Goal: Task Accomplishment & Management: Complete application form

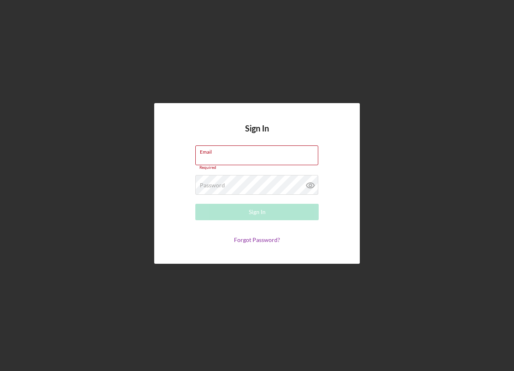
type input "[EMAIL_ADDRESS][DOMAIN_NAME]"
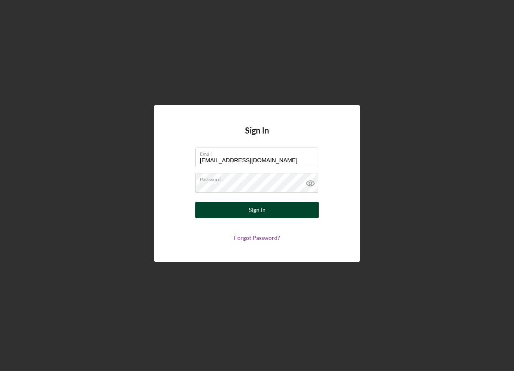
click at [272, 216] on button "Sign In" at bounding box center [256, 210] width 123 height 16
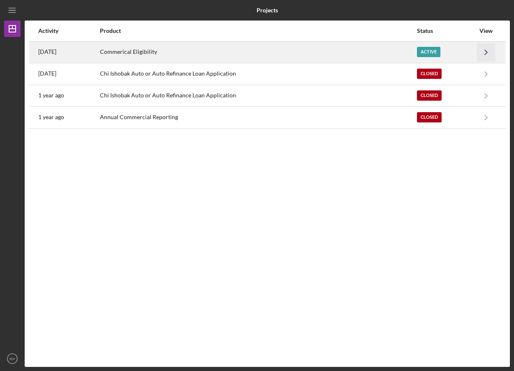
click at [483, 52] on icon "Icon/Navigate" at bounding box center [486, 52] width 19 height 19
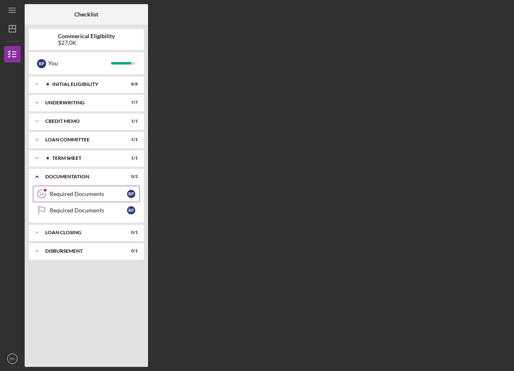
click at [95, 197] on div "Required Documents" at bounding box center [88, 194] width 77 height 7
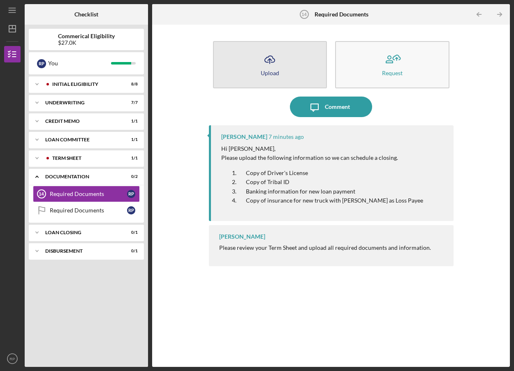
click at [272, 63] on icon "Icon/Upload" at bounding box center [270, 59] width 21 height 21
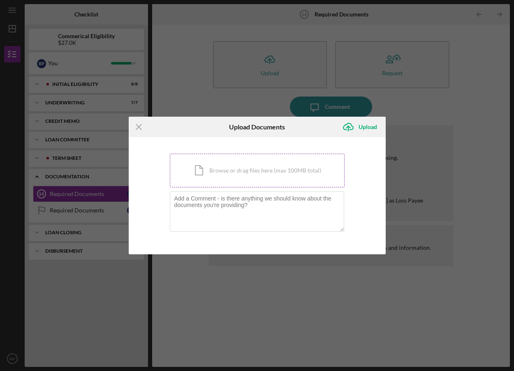
click at [269, 177] on div "Icon/Document Browse or drag files here (max 100MB total) Tap to choose files o…" at bounding box center [257, 171] width 175 height 34
click at [141, 128] on icon "Icon/Menu Close" at bounding box center [139, 127] width 21 height 21
